Goal: Task Accomplishment & Management: Manage account settings

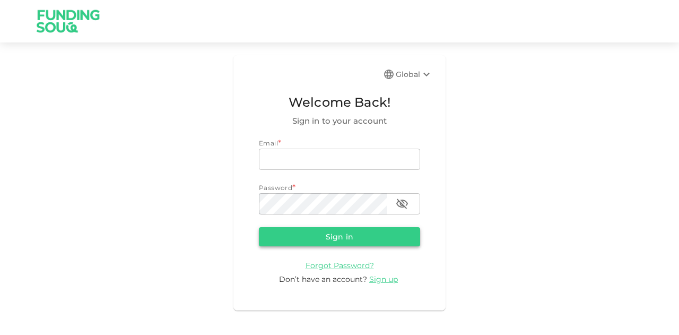
type input "[EMAIL_ADDRESS][PERSON_NAME][DOMAIN_NAME]"
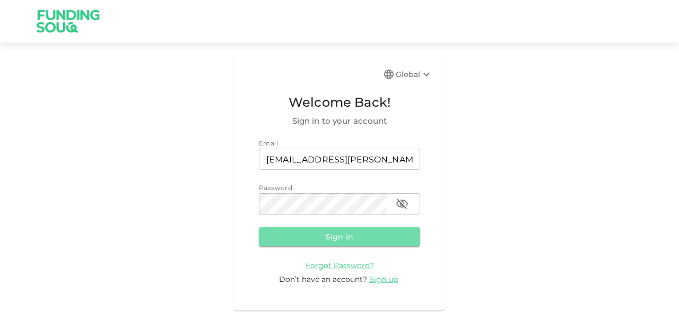
click at [286, 229] on button "Sign in" at bounding box center [339, 236] width 161 height 19
